Goal: Task Accomplishment & Management: Manage account settings

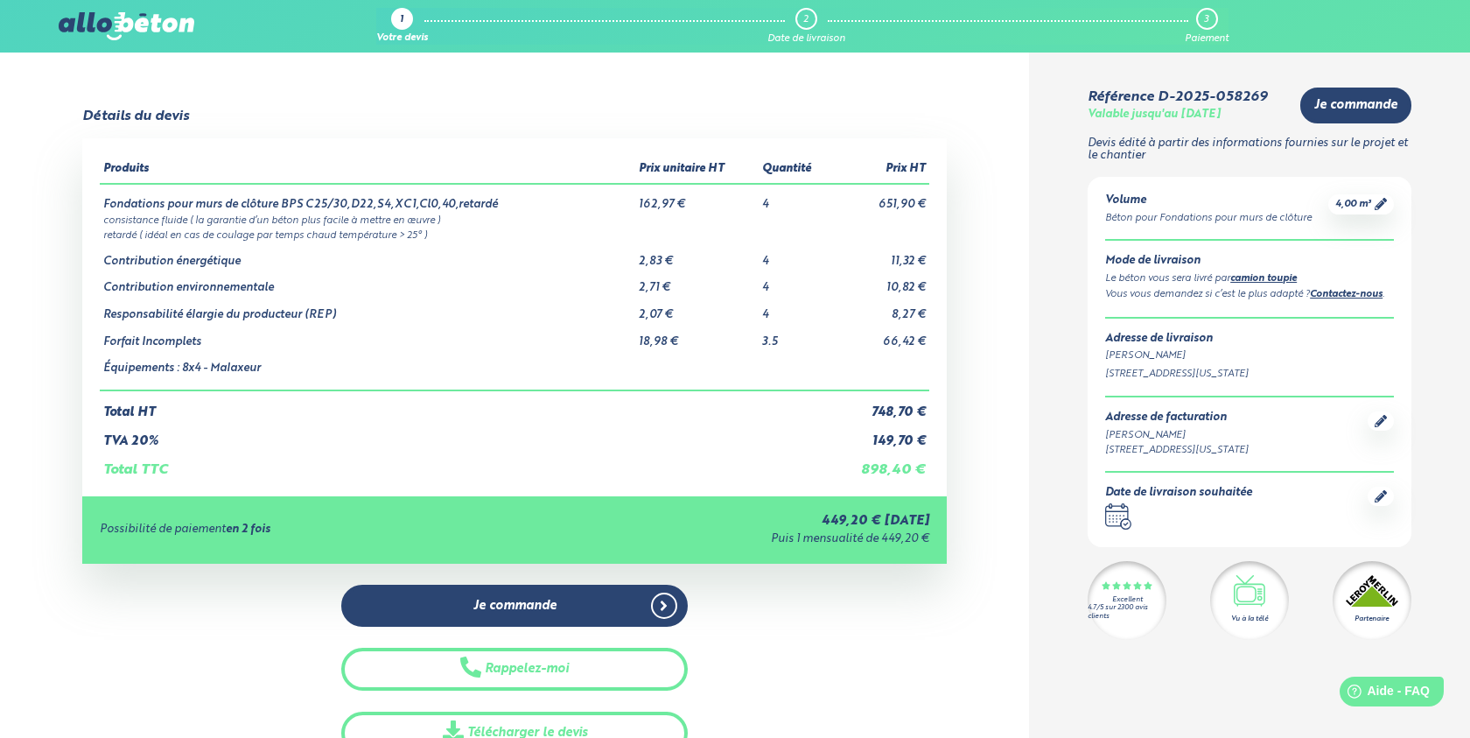
click at [134, 333] on td "Forfait Incomplets" at bounding box center [368, 335] width 536 height 27
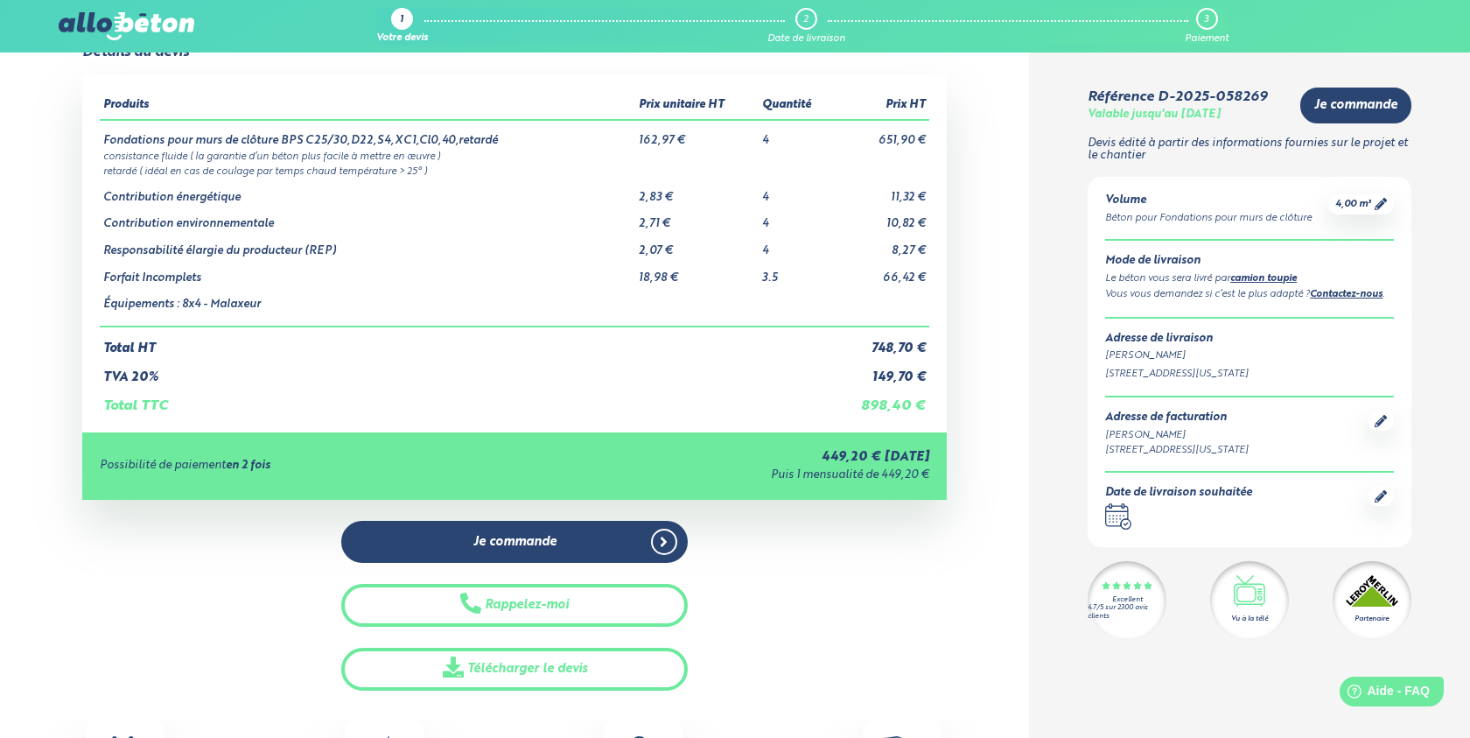
scroll to position [137, 0]
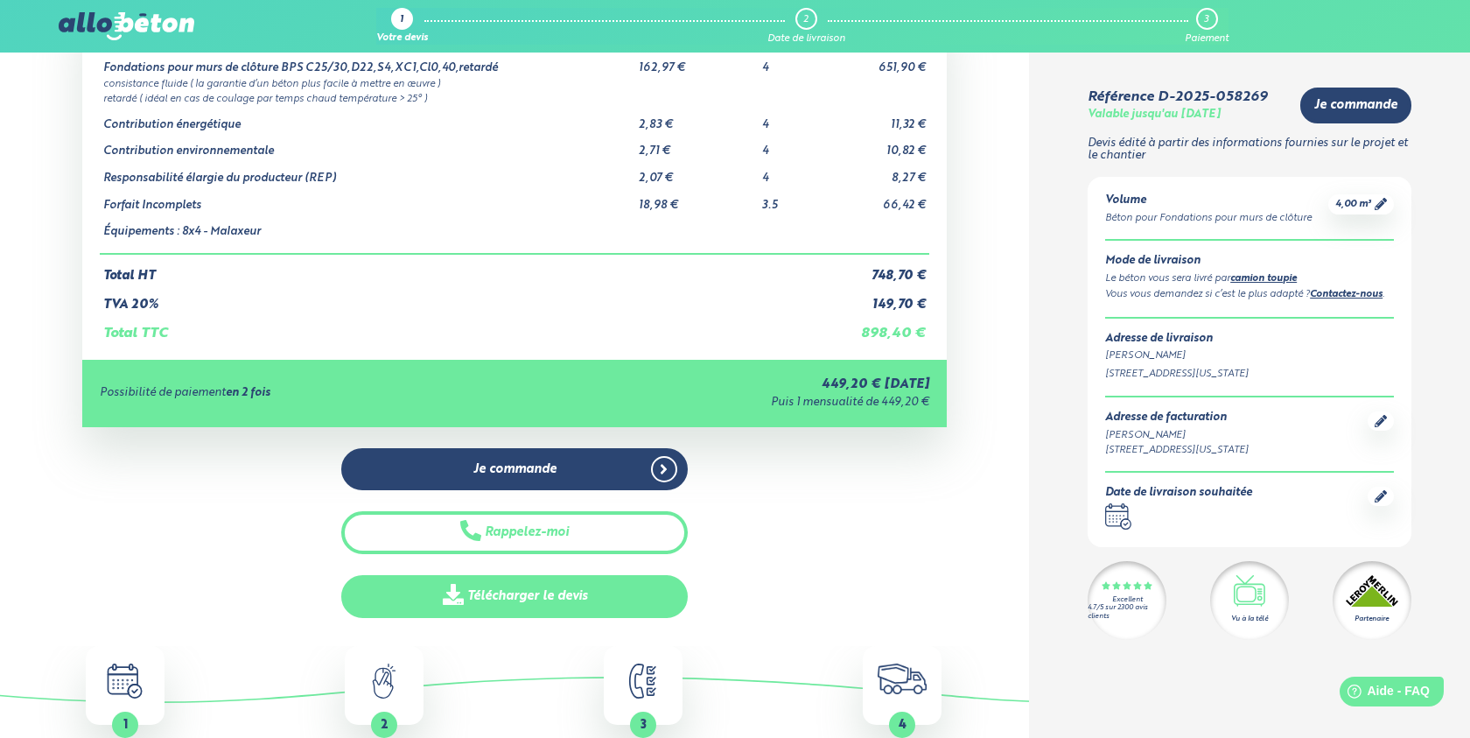
click at [458, 591] on icon at bounding box center [453, 594] width 21 height 21
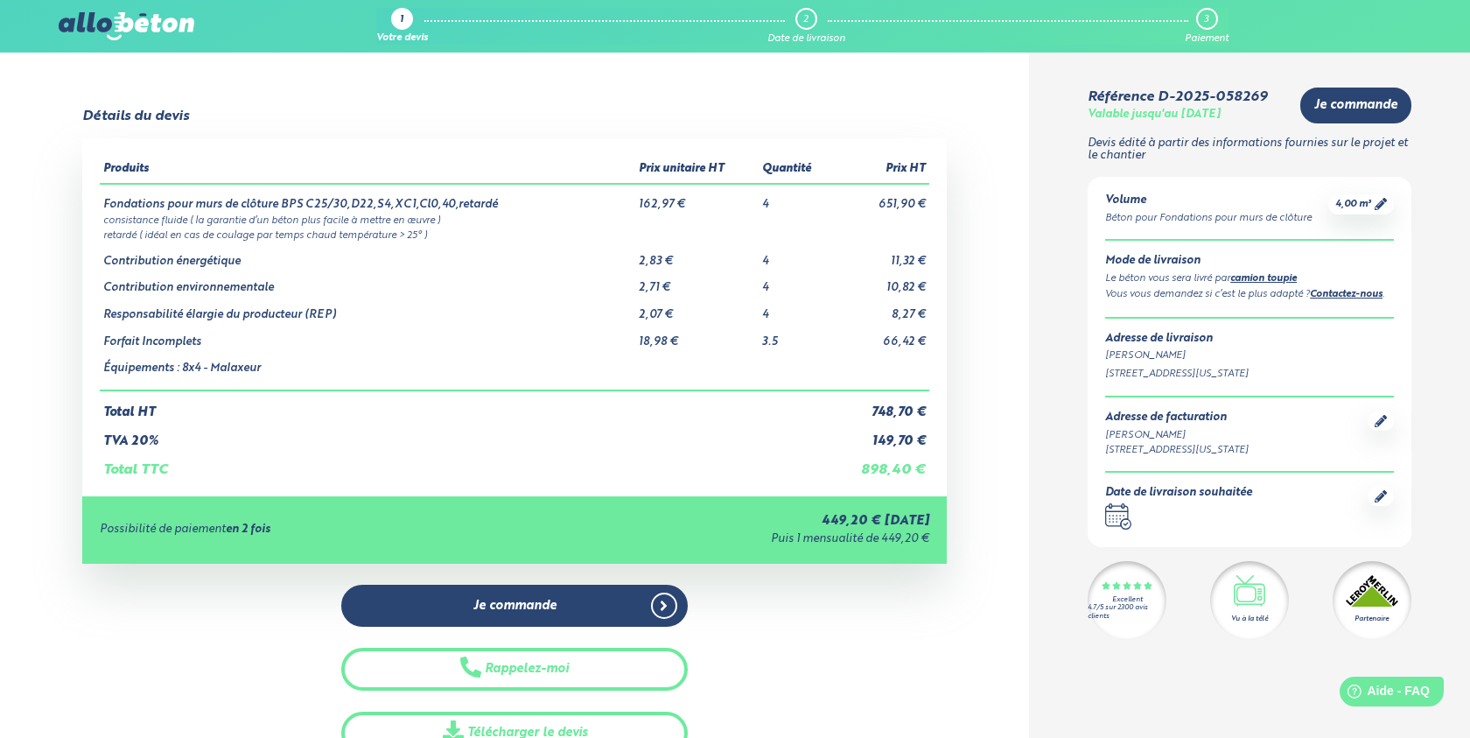
scroll to position [0, 0]
click at [894, 219] on td "consistance fluide ( la garantie d’un béton plus facile à mettre en œuvre )" at bounding box center [515, 219] width 830 height 15
click at [1355, 200] on span "4,00 m³" at bounding box center [1354, 204] width 36 height 13
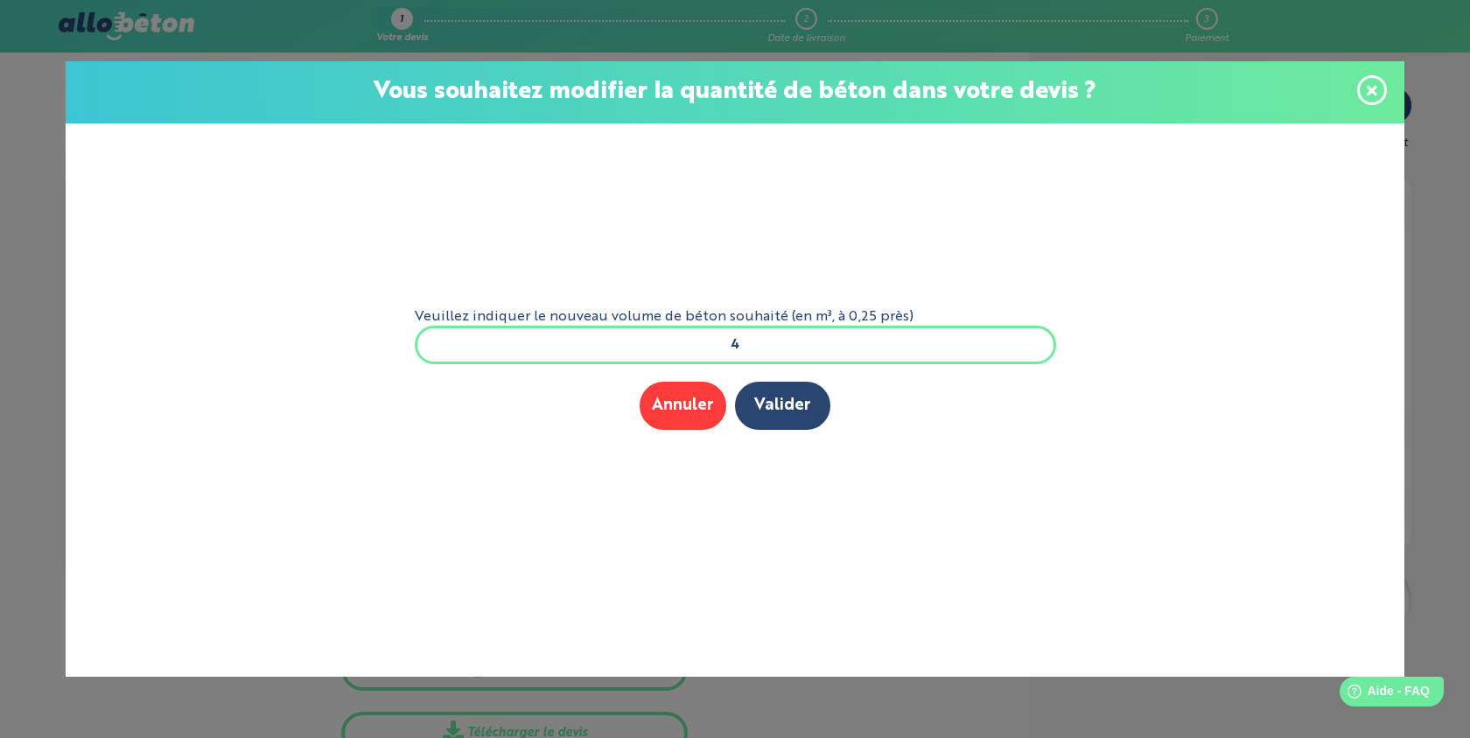
drag, startPoint x: 744, startPoint y: 340, endPoint x: 724, endPoint y: 340, distance: 20.1
click at [724, 340] on input "4" at bounding box center [736, 345] width 642 height 39
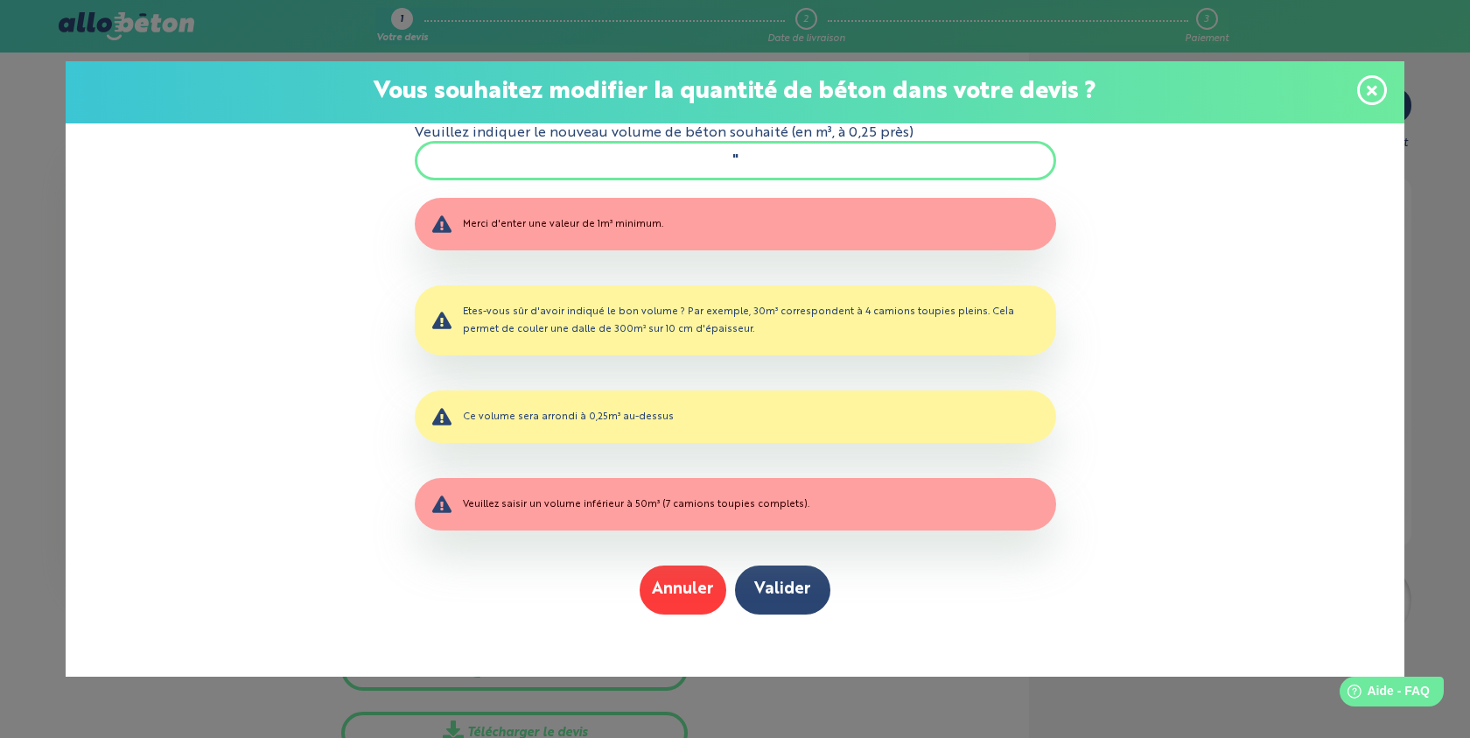
type input """
click at [724, 340] on div "Etes-vous sûr d'avoir indiqué le bon volume ? Par exemple, 30m³ correspondent à…" at bounding box center [736, 320] width 642 height 70
click at [769, 138] on label "Veuillez indiquer le nouveau volume de béton souhaité (en m³, à 0,25 près)" at bounding box center [736, 133] width 642 height 16
click at [769, 141] on input """ at bounding box center [736, 160] width 642 height 39
click at [768, 168] on input """ at bounding box center [736, 160] width 642 height 39
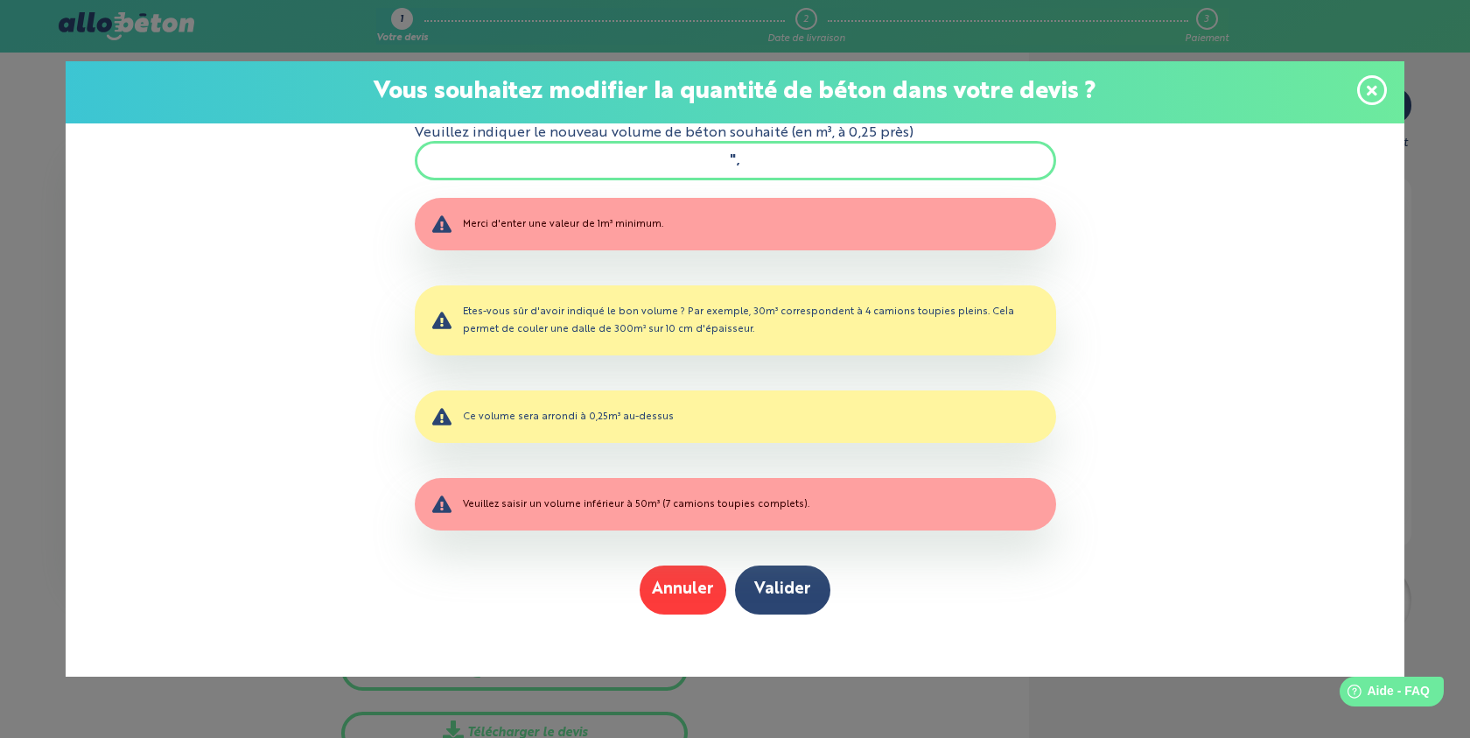
type input """
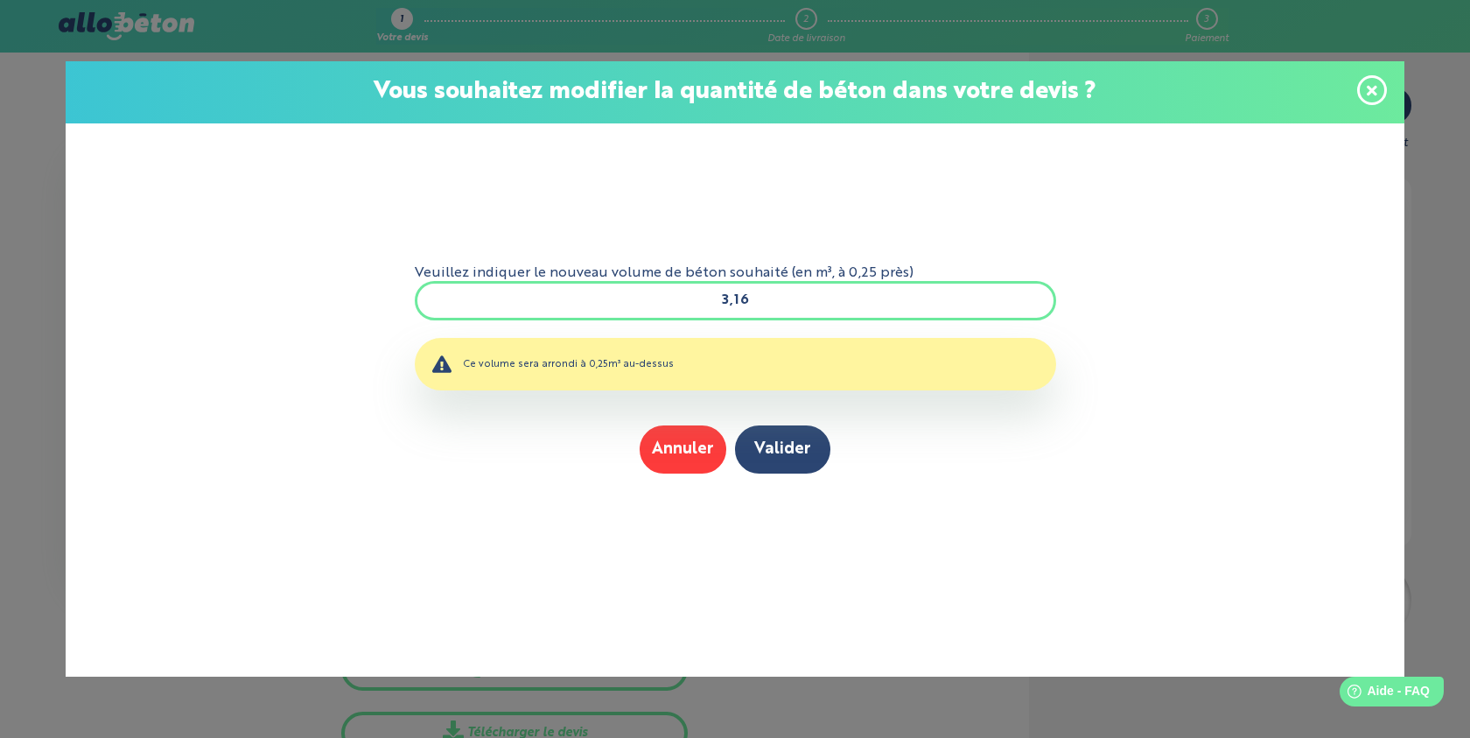
type input "3,16"
click at [623, 370] on div "Ce volume sera arrondi à 0,25m³ au-dessus" at bounding box center [736, 364] width 642 height 53
click at [773, 442] on button "Valider" at bounding box center [782, 449] width 95 height 48
